Goal: Task Accomplishment & Management: Use online tool/utility

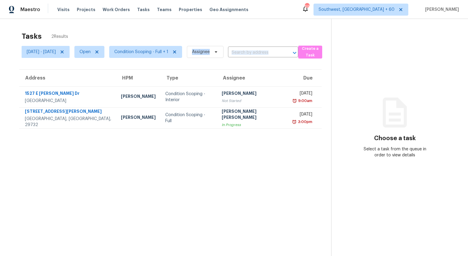
drag, startPoint x: 0, startPoint y: 0, endPoint x: 183, endPoint y: 78, distance: 198.3
click at [135, 59] on section "Tasks 2 Results [DATE] - [DATE] Open Condition Scoping - Full + 1 Assignee ​ Cr…" at bounding box center [170, 151] width 321 height 246
